Goal: Navigation & Orientation: Find specific page/section

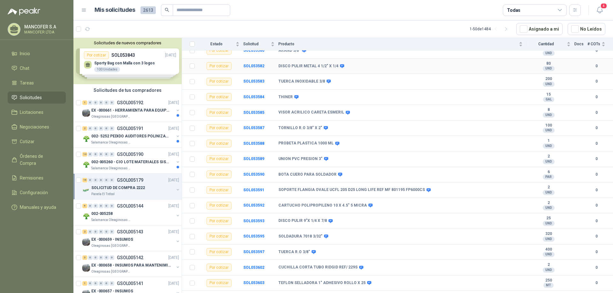
scroll to position [123, 0]
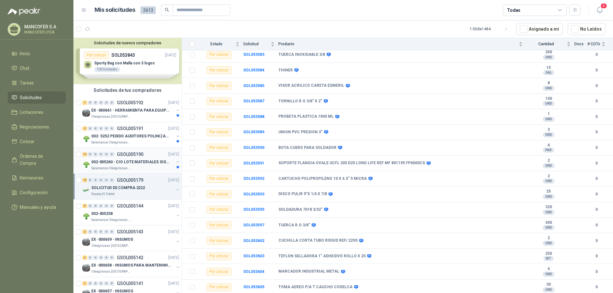
click at [118, 161] on p "002-005260 - CIO LOTE MATERIALES SISTEMA HIDRAULIC" at bounding box center [130, 162] width 79 height 6
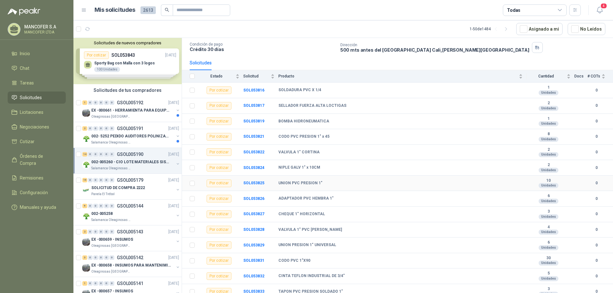
scroll to position [45, 0]
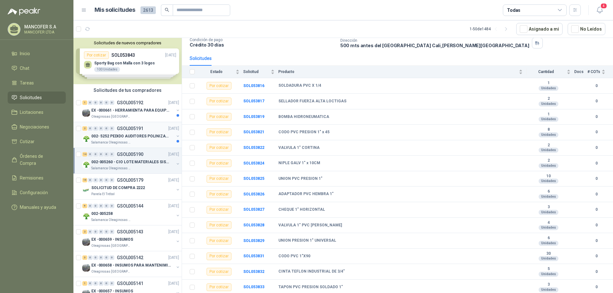
click at [122, 138] on p "002- 5252 PEDIDO AUDITORES POLINIZACIÓN" at bounding box center [130, 136] width 79 height 6
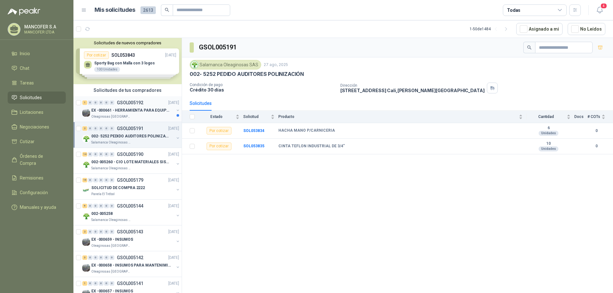
click at [114, 109] on p "EX -000661 - HERRAMIENTA PARA EQUIPO MECANICO PLAN" at bounding box center [130, 111] width 79 height 6
